Goal: Information Seeking & Learning: Learn about a topic

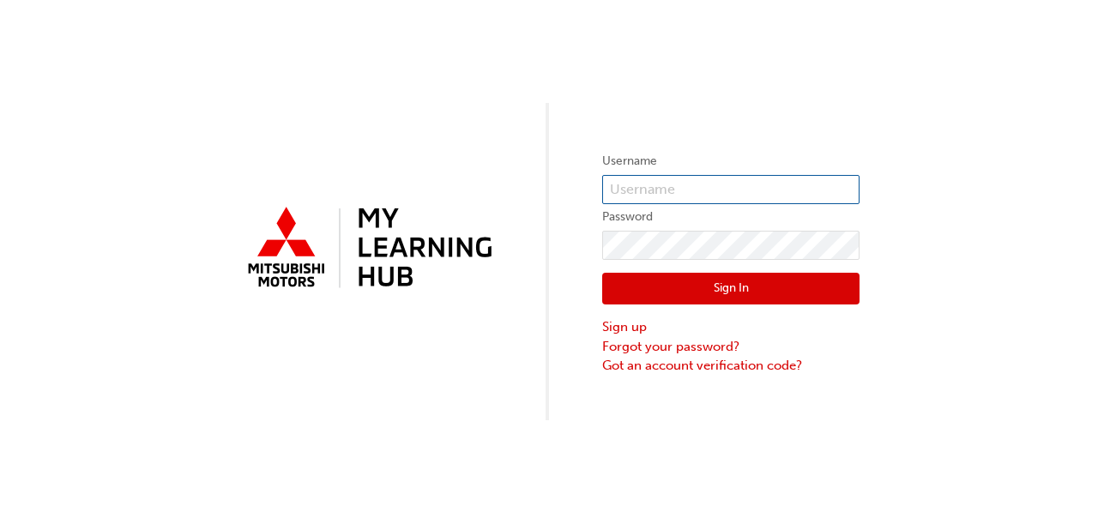
click at [641, 196] on input "text" at bounding box center [730, 189] width 257 height 29
type input "[EMAIL_ADDRESS][DOMAIN_NAME]"
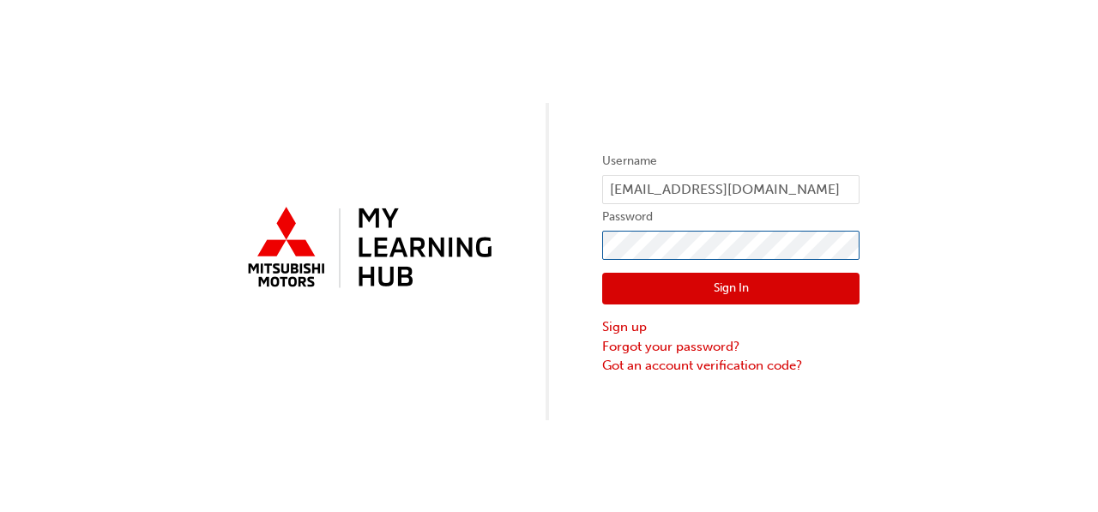
click button "Sign In" at bounding box center [730, 289] width 257 height 33
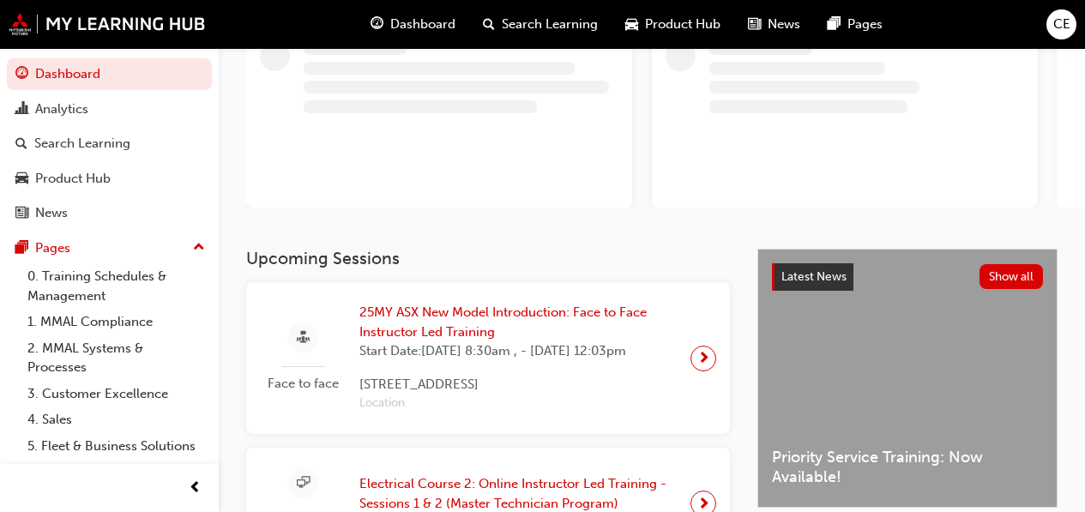
scroll to position [257, 0]
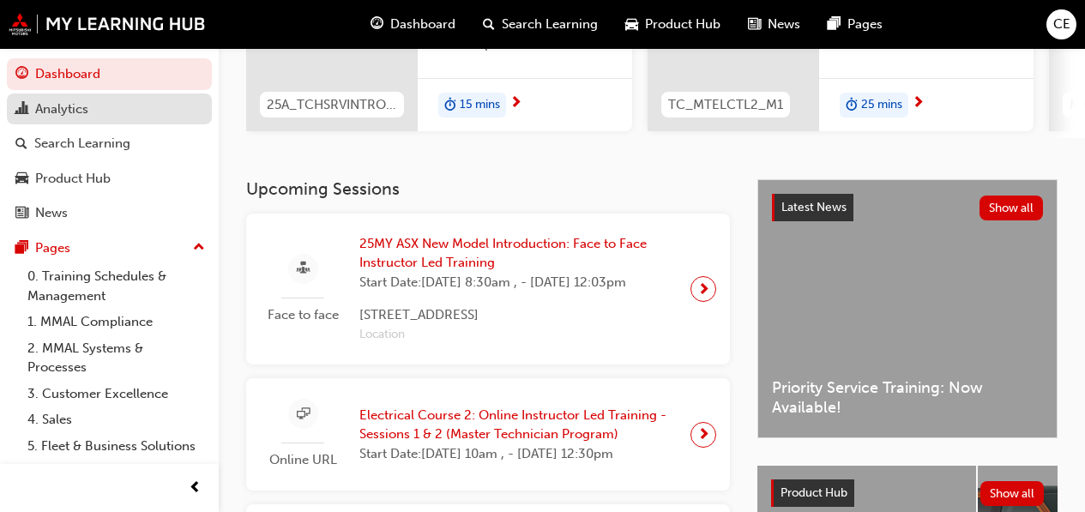
click at [98, 100] on div "Analytics" at bounding box center [109, 109] width 188 height 21
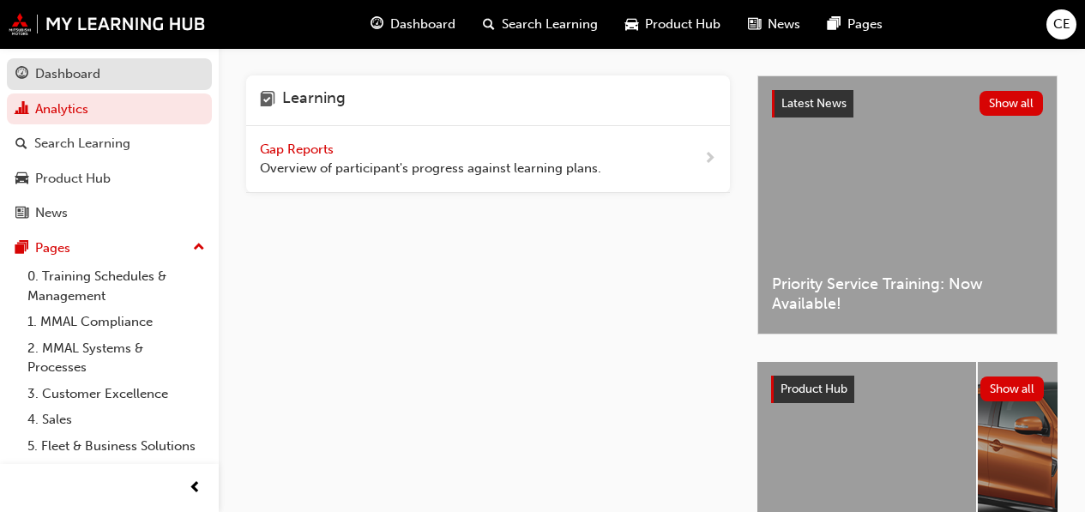
click at [106, 80] on div "Dashboard" at bounding box center [109, 73] width 188 height 21
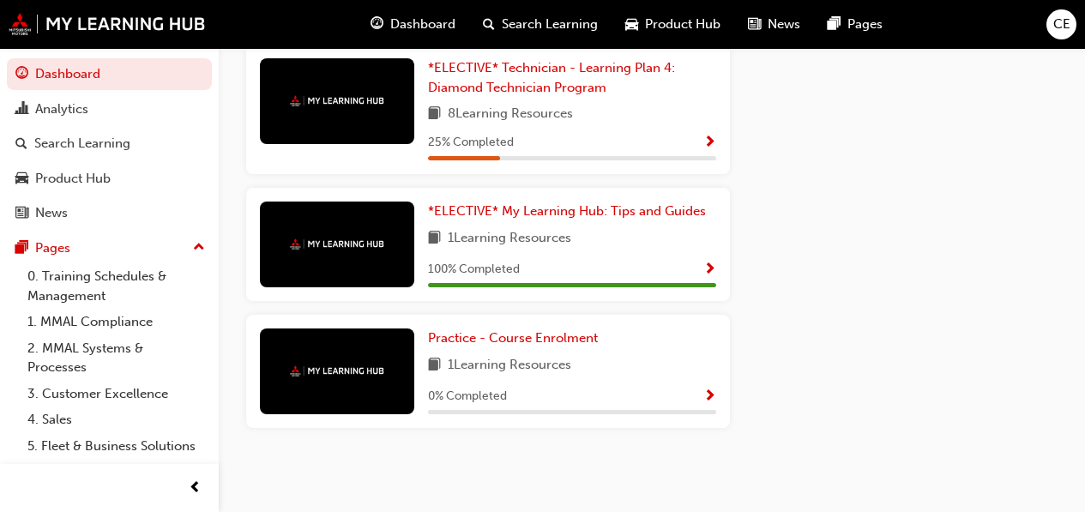
scroll to position [2610, 0]
click at [598, 95] on span "*ELECTIVE* Technician - Learning Plan 4: Diamond Technician Program" at bounding box center [551, 77] width 247 height 35
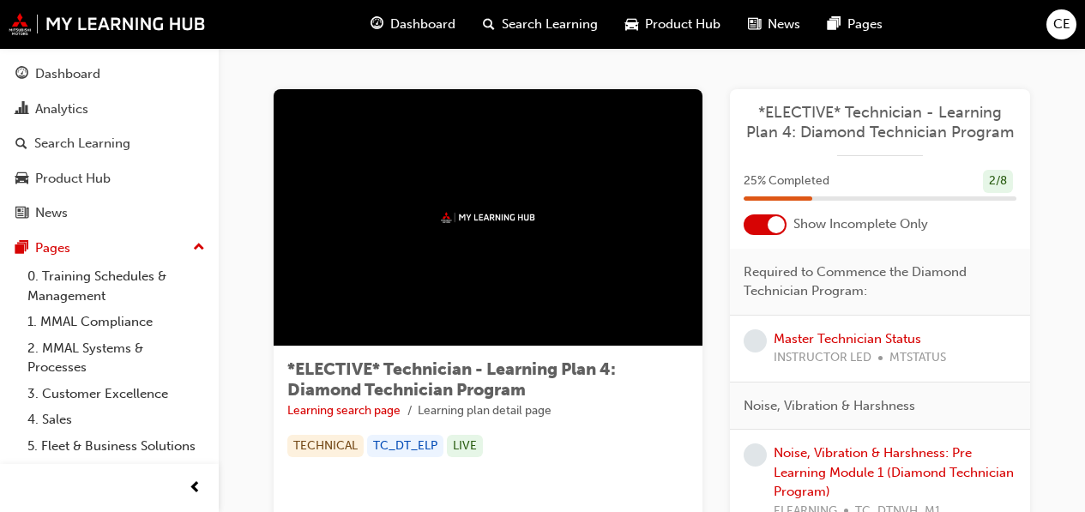
click at [774, 221] on div at bounding box center [775, 224] width 17 height 17
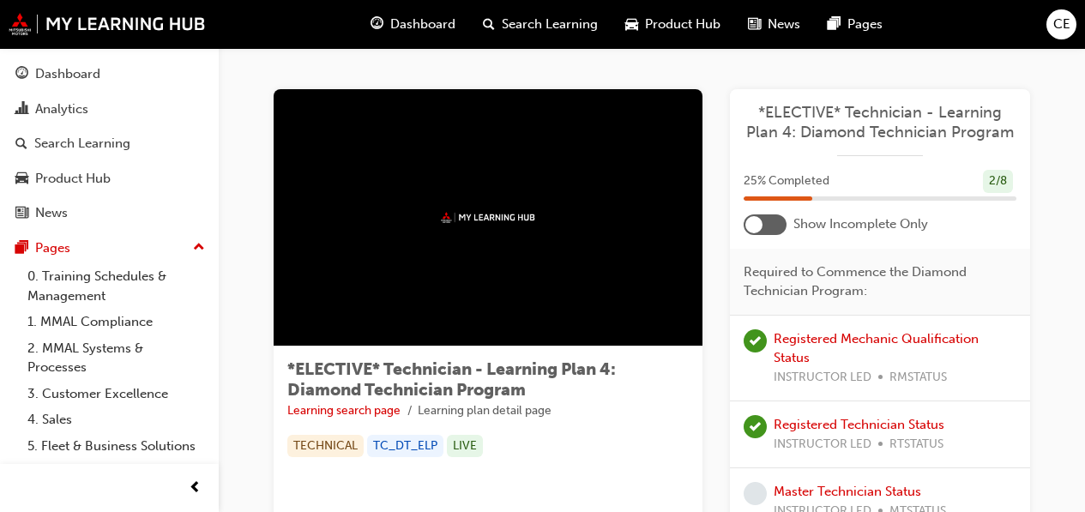
click at [773, 226] on div at bounding box center [764, 224] width 43 height 21
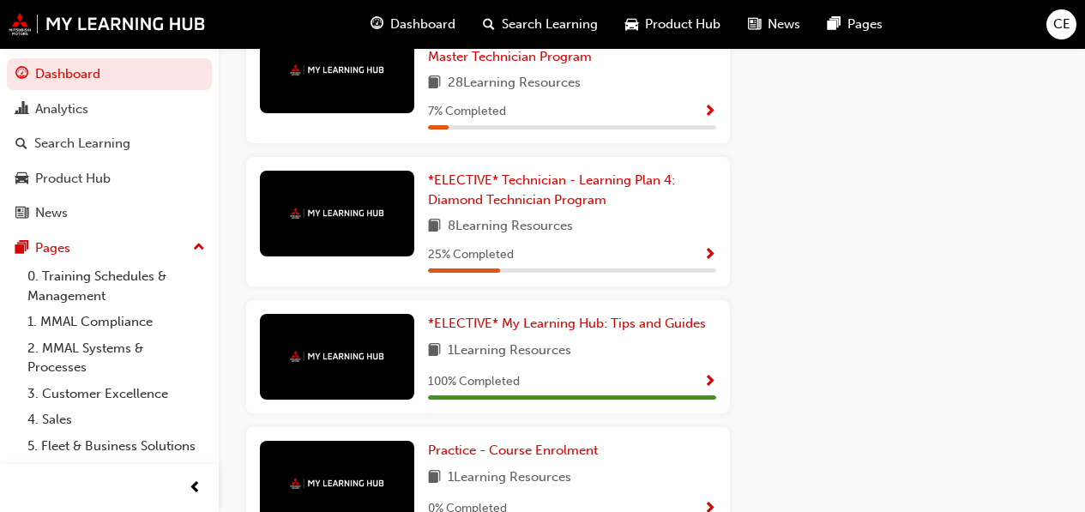
scroll to position [2353, 0]
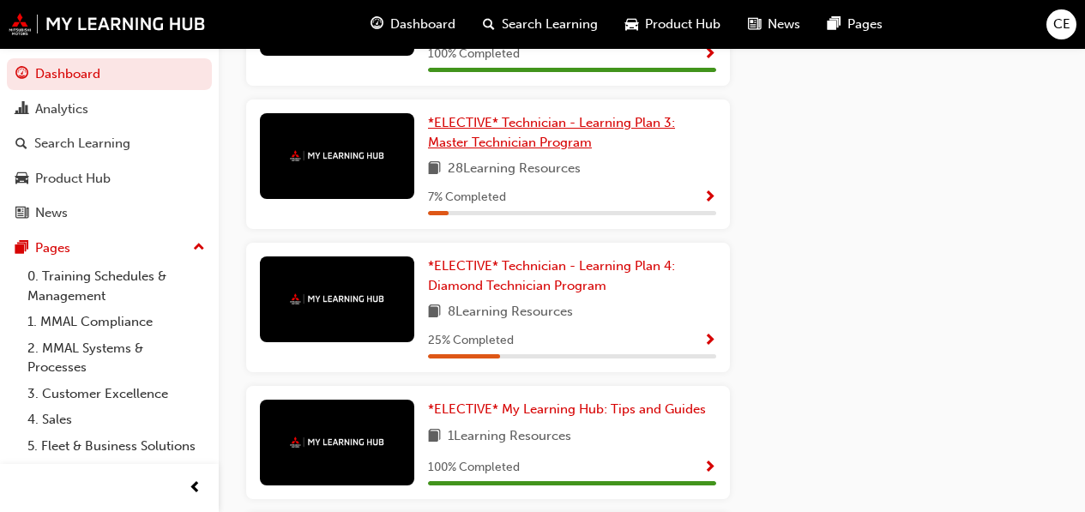
click at [549, 150] on span "*ELECTIVE* Technician - Learning Plan 3: Master Technician Program" at bounding box center [551, 132] width 247 height 35
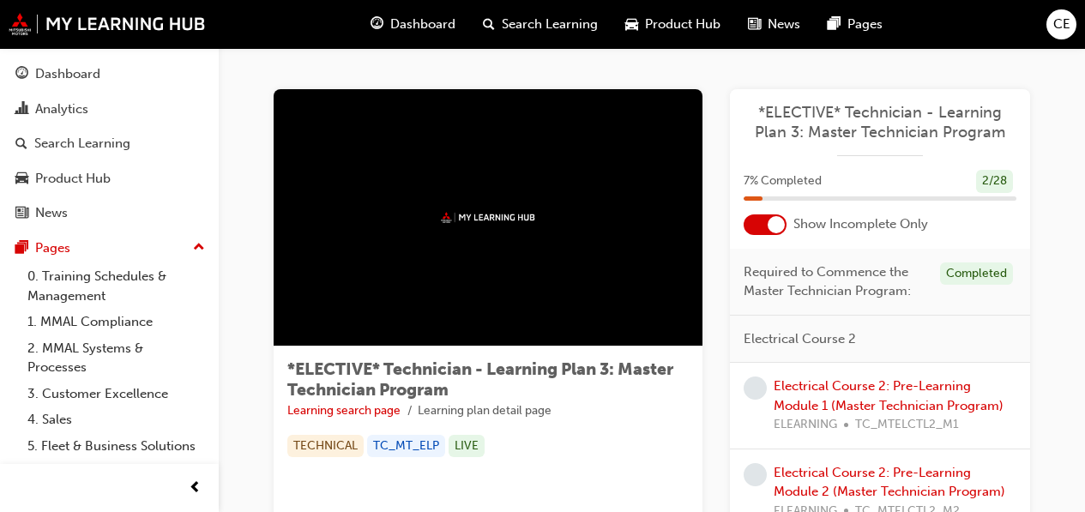
click at [761, 218] on div at bounding box center [764, 224] width 43 height 21
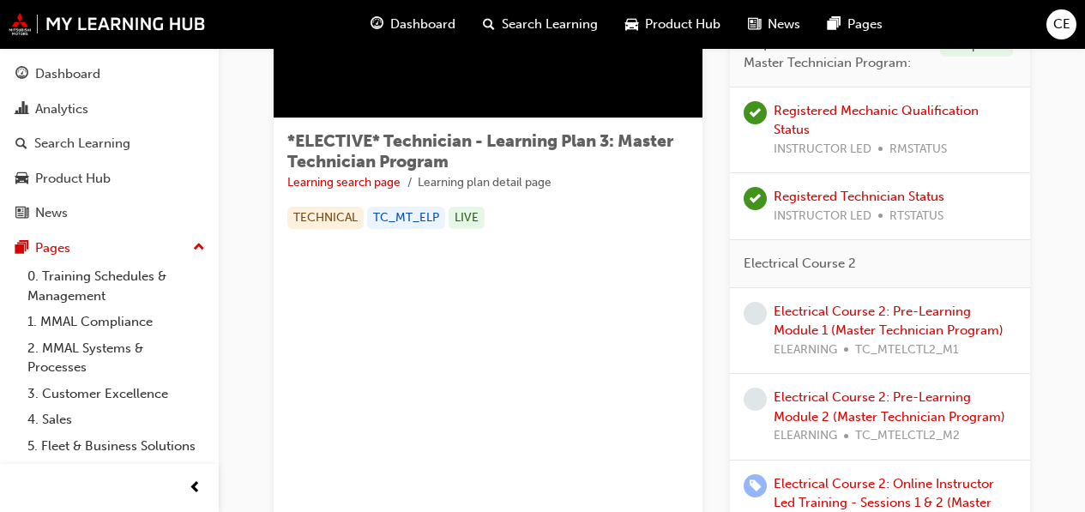
scroll to position [171, 0]
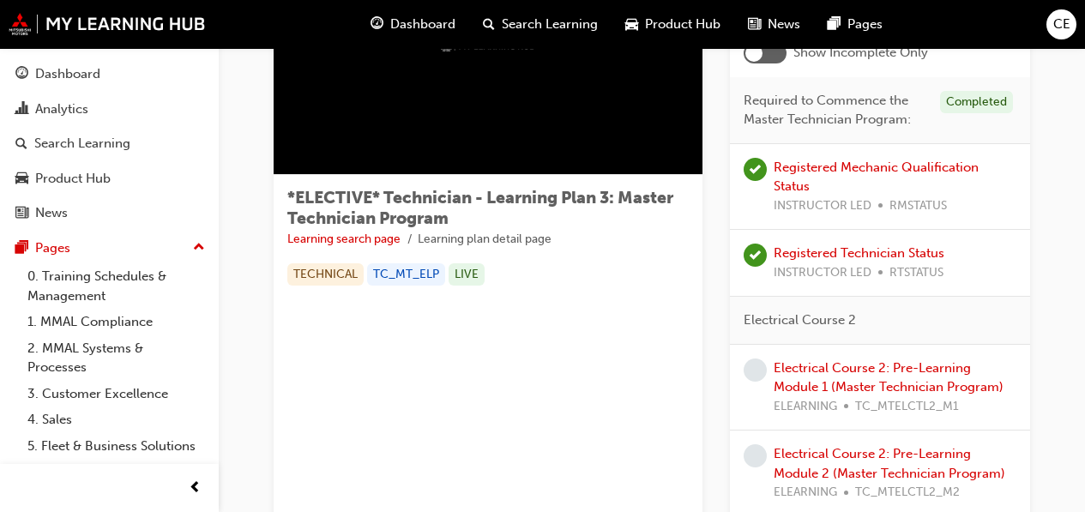
click at [767, 59] on div at bounding box center [764, 53] width 43 height 21
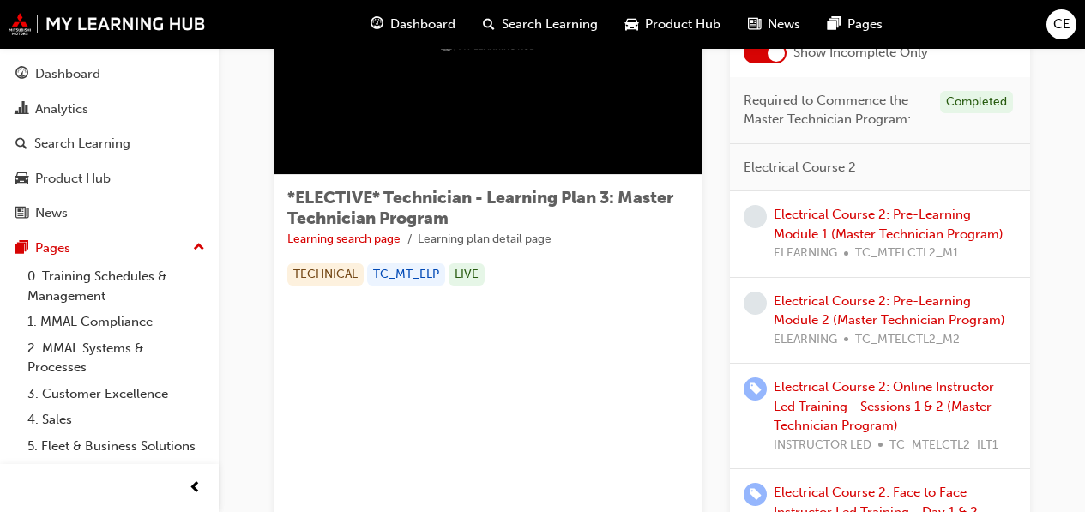
click at [775, 57] on div at bounding box center [775, 53] width 17 height 17
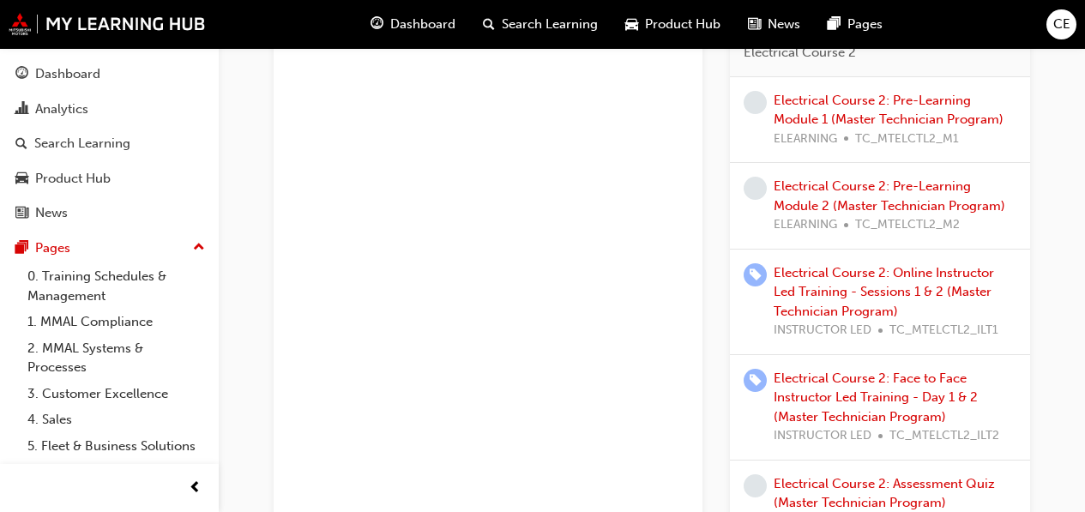
scroll to position [514, 0]
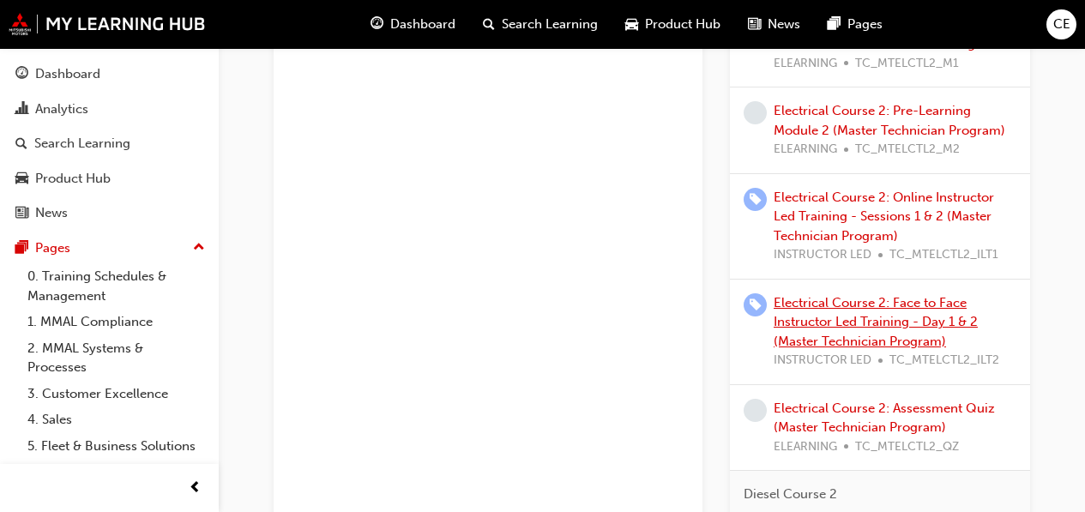
click at [852, 328] on link "Electrical Course 2: Face to Face Instructor Led Training - Day 1 & 2 (Master T…" at bounding box center [875, 322] width 204 height 54
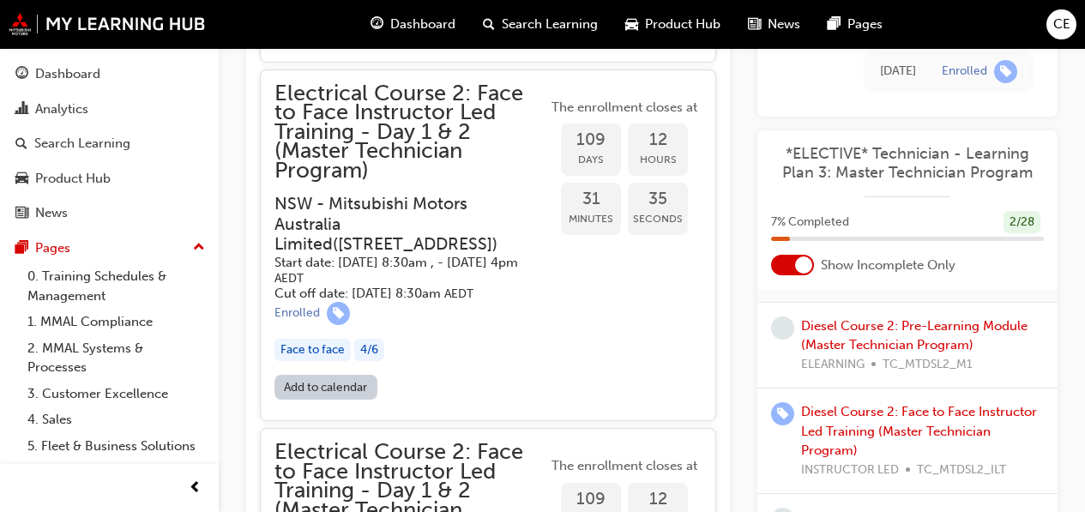
scroll to position [600, 0]
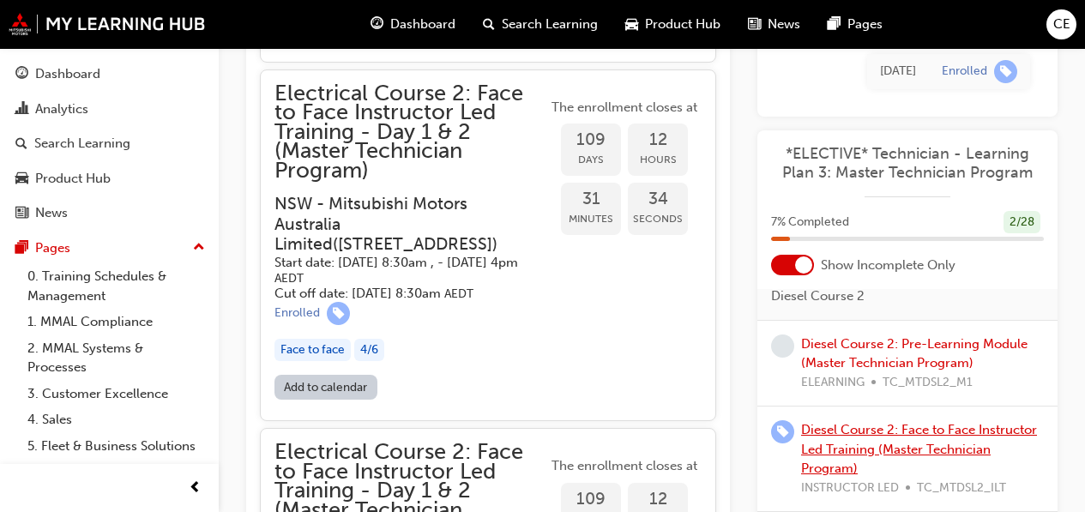
click at [884, 448] on link "Diesel Course 2: Face to Face Instructor Led Training (Master Technician Progra…" at bounding box center [919, 449] width 236 height 54
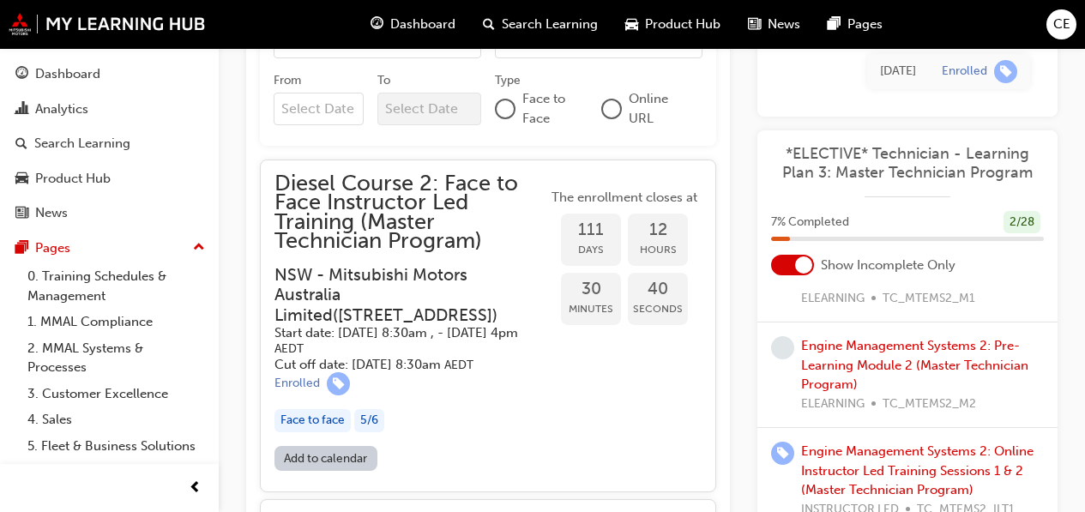
scroll to position [1115, 0]
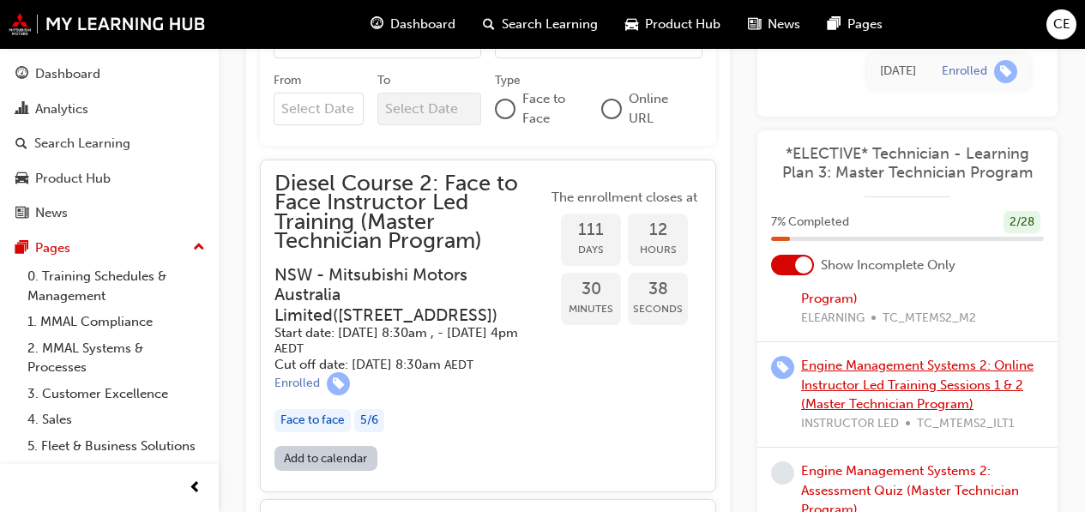
click at [891, 387] on link "Engine Management Systems 2: Online Instructor Led Training Sessions 1 & 2 (Mas…" at bounding box center [917, 385] width 232 height 54
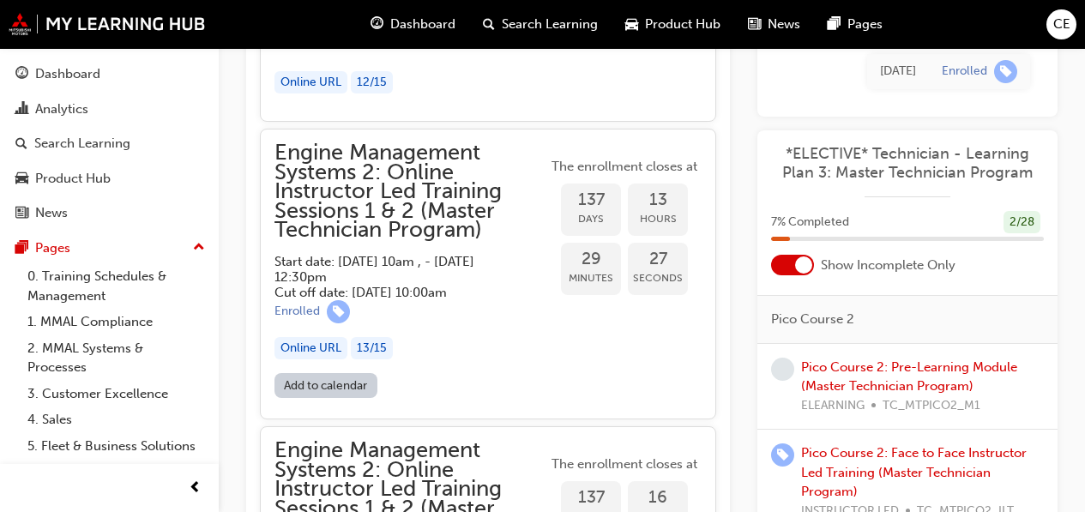
scroll to position [1458, 0]
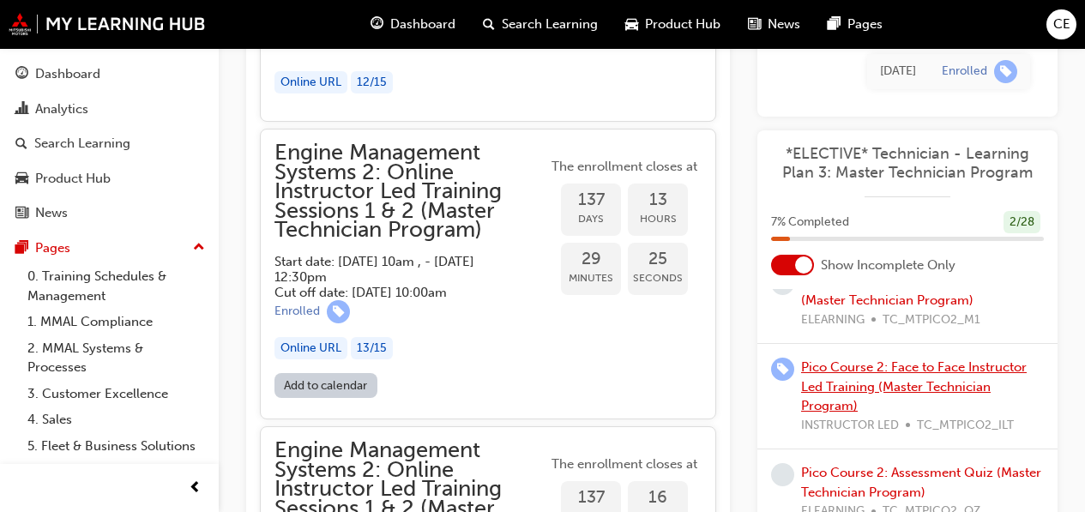
click at [903, 404] on link "Pico Course 2: Face to Face Instructor Led Training (Master Technician Program)" at bounding box center [914, 386] width 226 height 54
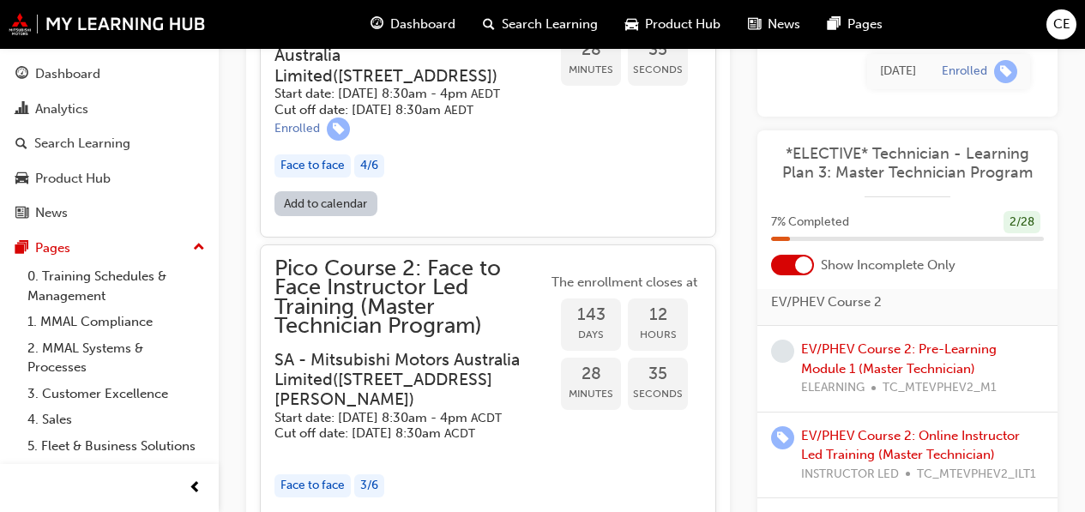
scroll to position [1801, 0]
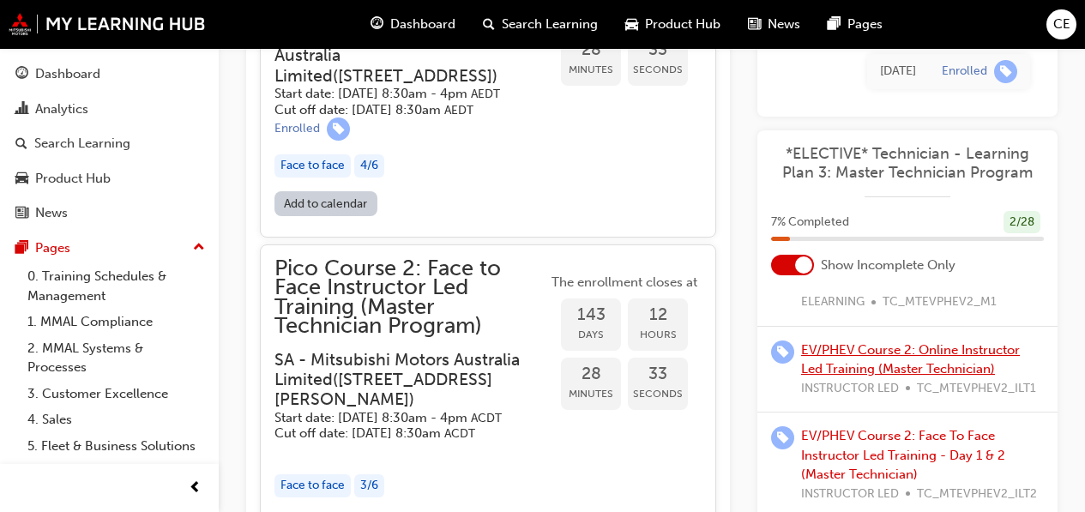
click at [912, 376] on link "EV/PHEV Course 2: Online Instructor Led Training (Master Technician)" at bounding box center [910, 358] width 219 height 35
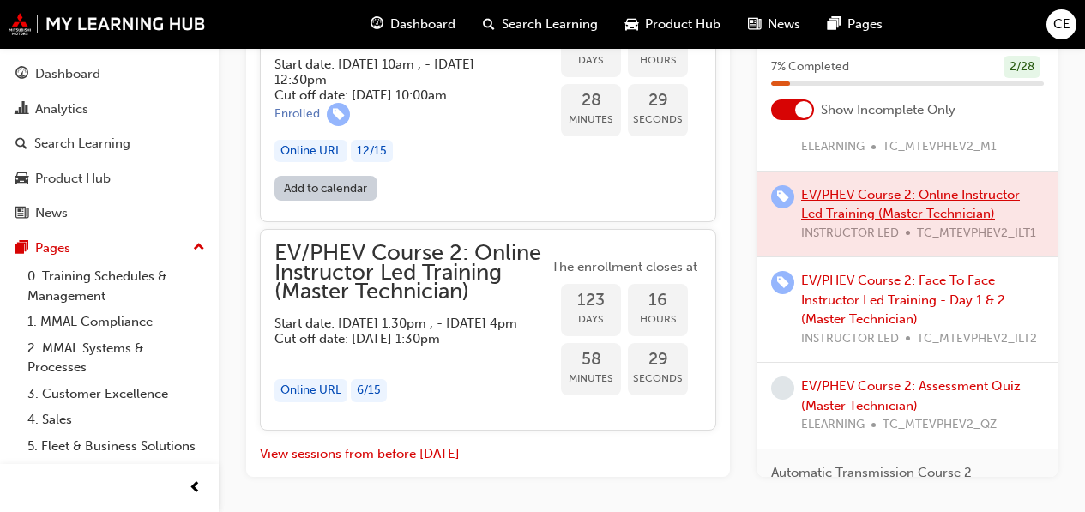
scroll to position [2506, 0]
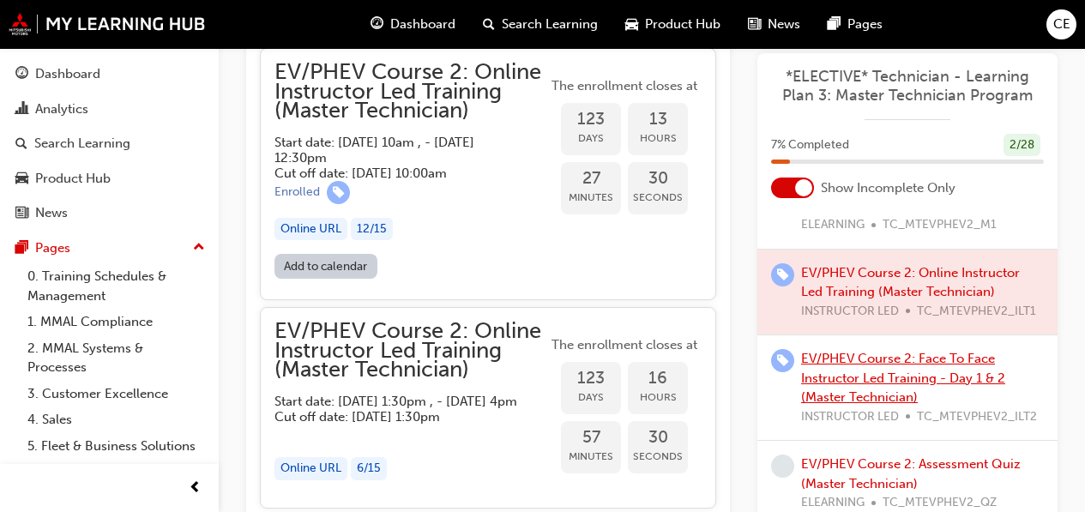
click at [887, 405] on link "EV/PHEV Course 2: Face To Face Instructor Led Training - Day 1 & 2 (Master Tech…" at bounding box center [903, 378] width 204 height 54
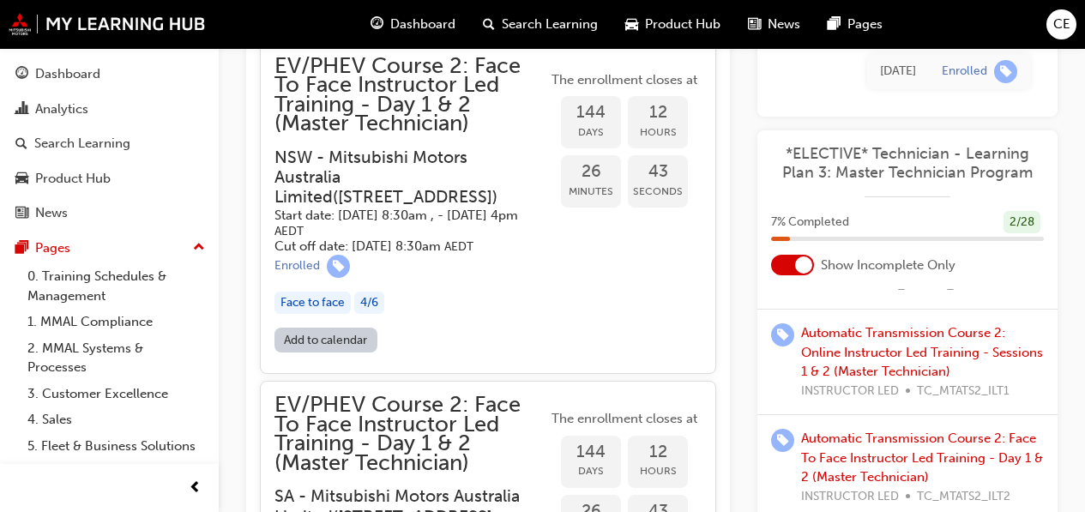
scroll to position [2401, 0]
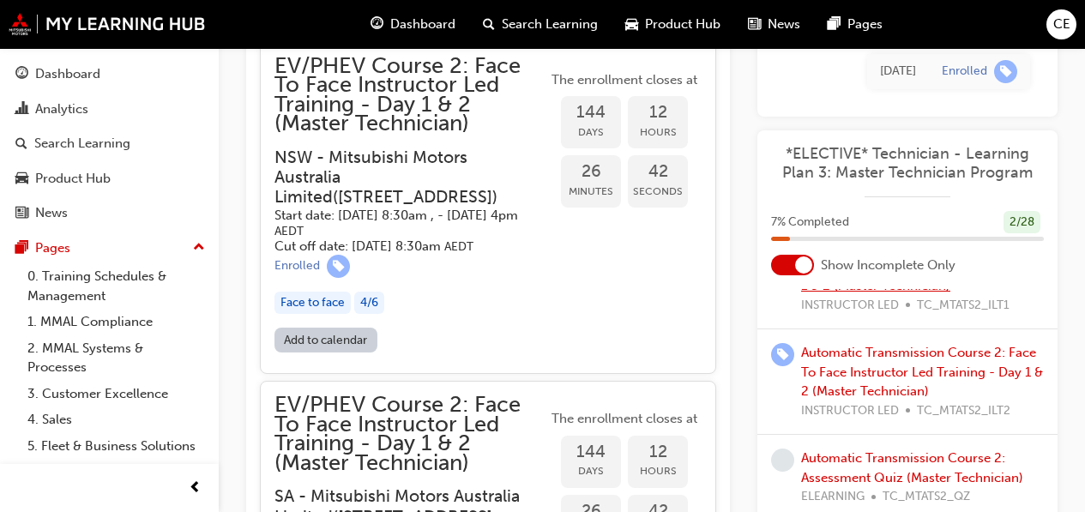
click at [872, 293] on link "Automatic Transmission Course 2: Online Instructor Led Training - Sessions 1 & …" at bounding box center [922, 266] width 242 height 54
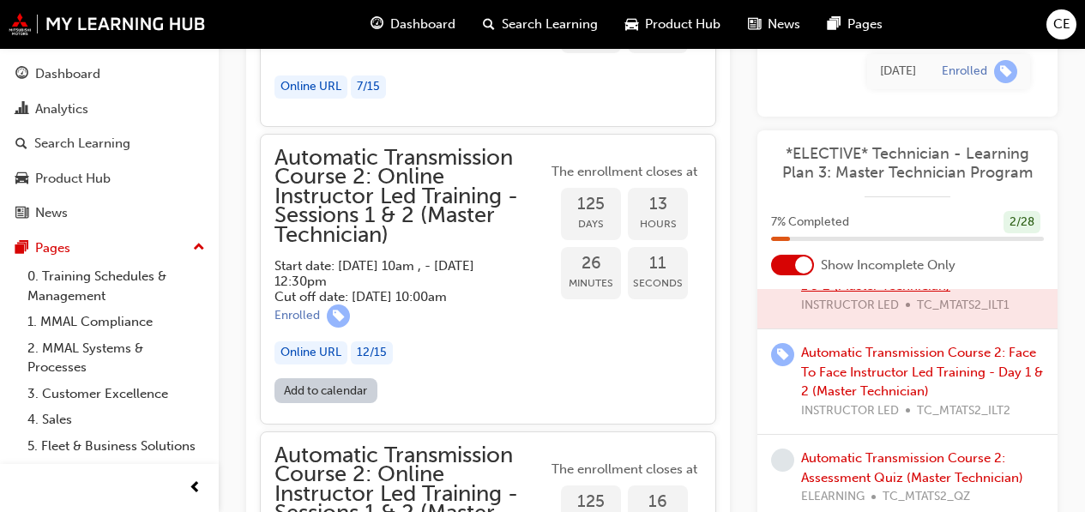
scroll to position [2796, 0]
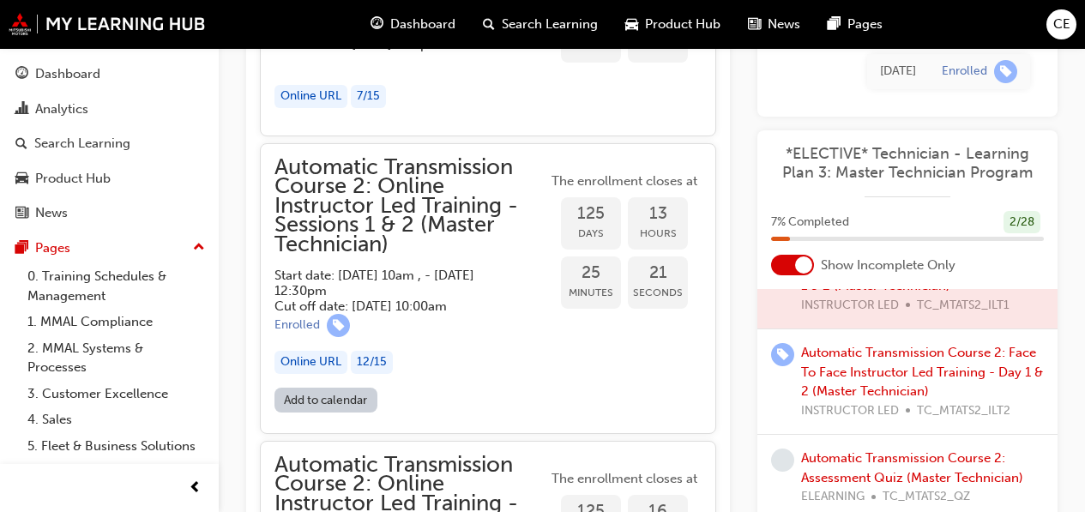
click at [913, 420] on div "Automatic Transmission Course 2: Face To Face Instructor Led Training - Day 1 &…" at bounding box center [922, 381] width 243 height 77
click at [916, 399] on link "Automatic Transmission Course 2: Face To Face Instructor Led Training - Day 1 &…" at bounding box center [922, 372] width 242 height 54
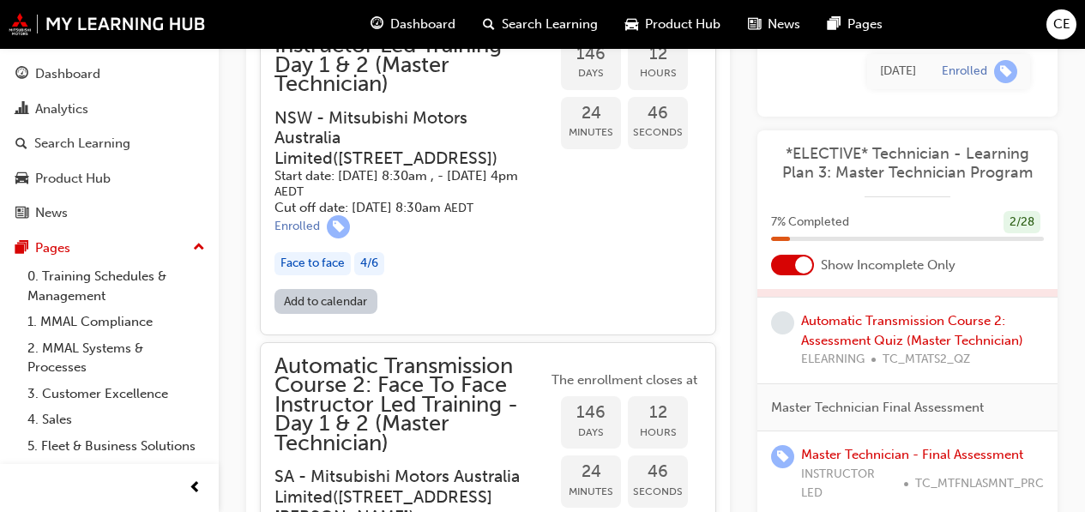
scroll to position [2634, 0]
click at [857, 452] on link "Master Technician - Final Assessment" at bounding box center [912, 454] width 222 height 15
